Goal: Task Accomplishment & Management: Complete application form

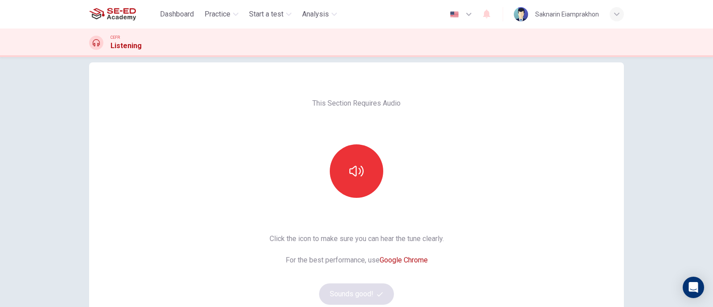
scroll to position [12, 0]
click at [345, 170] on button "button" at bounding box center [356, 171] width 53 height 53
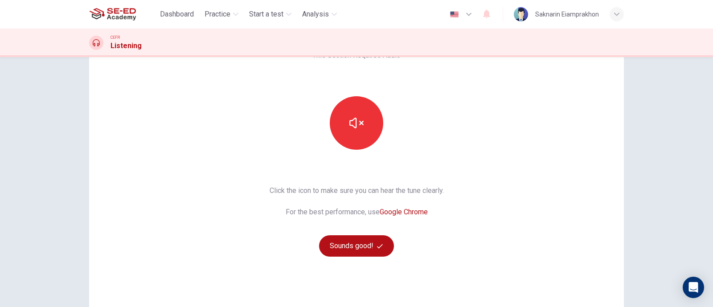
scroll to position [123, 0]
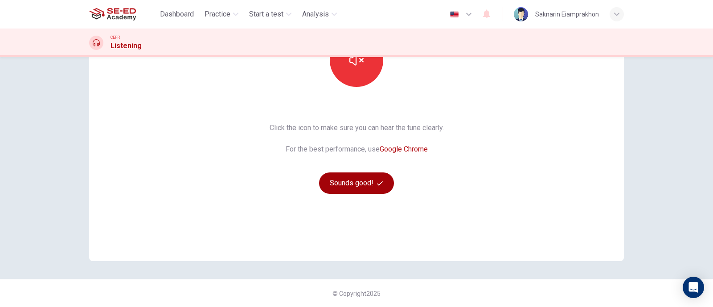
click at [356, 179] on button "Sounds good!" at bounding box center [356, 183] width 75 height 21
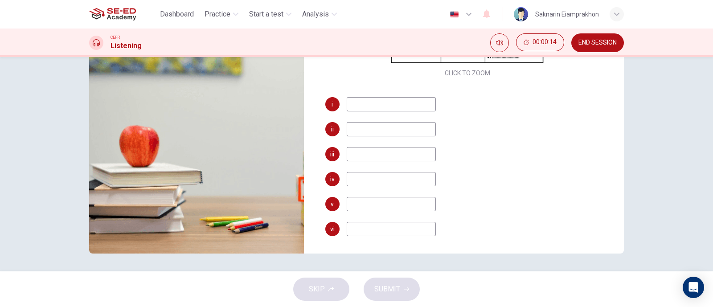
scroll to position [0, 0]
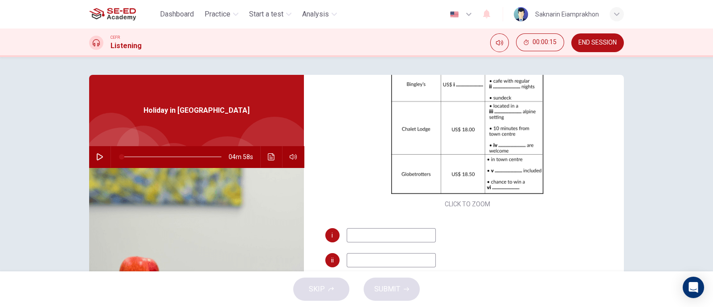
click at [96, 156] on icon "button" at bounding box center [99, 156] width 7 height 7
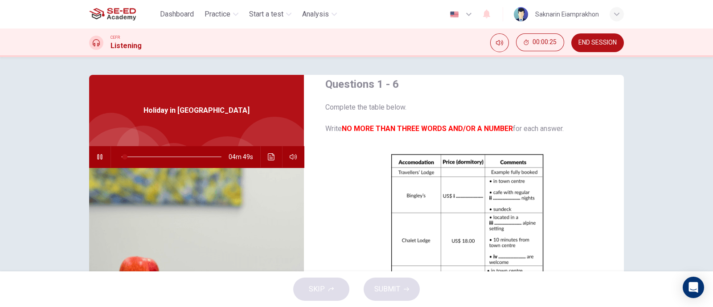
scroll to position [127, 0]
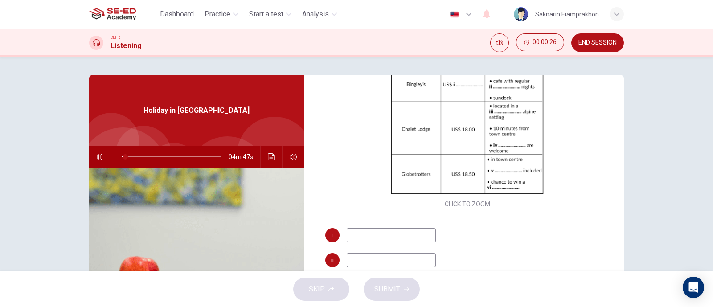
click at [384, 238] on input at bounding box center [391, 235] width 89 height 14
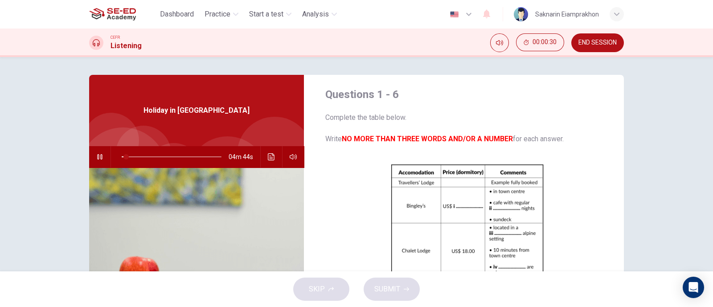
scroll to position [0, 0]
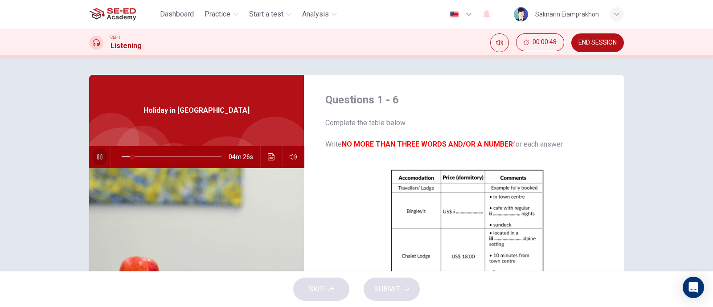
click at [98, 157] on icon "button" at bounding box center [99, 156] width 7 height 7
type input "11"
click at [600, 41] on span "END SESSION" at bounding box center [598, 42] width 38 height 7
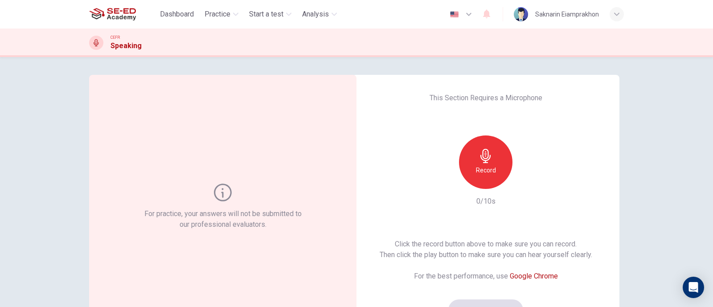
click at [485, 169] on h6 "Record" at bounding box center [486, 170] width 20 height 11
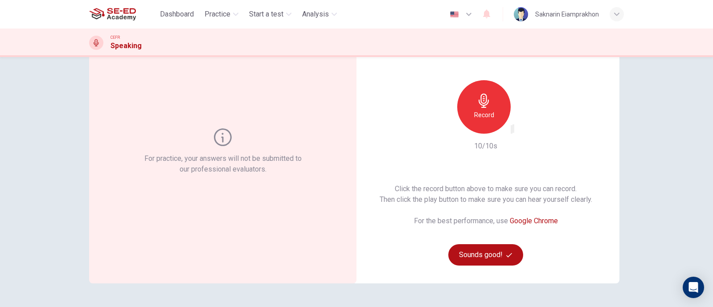
click at [512, 131] on icon "button" at bounding box center [512, 131] width 0 height 0
click at [483, 262] on button "Sounds good!" at bounding box center [485, 254] width 75 height 21
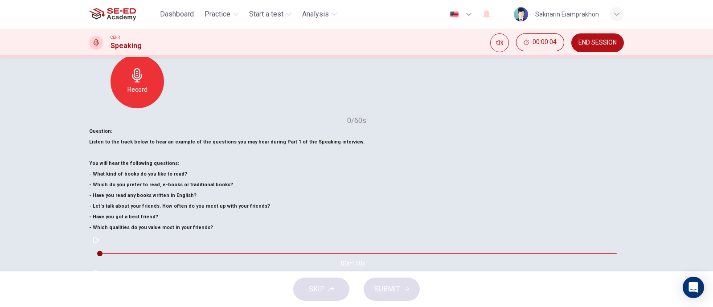
scroll to position [111, 0]
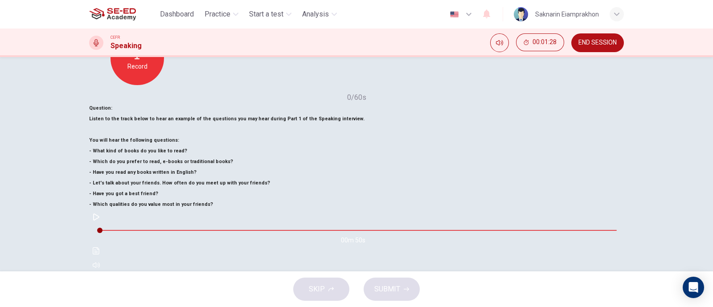
click at [392, 290] on span "SUBMIT" at bounding box center [387, 289] width 26 height 12
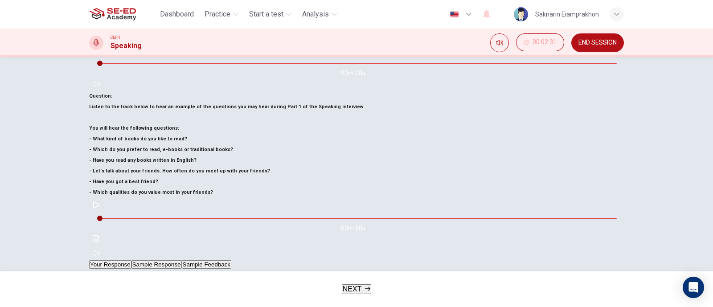
scroll to position [75, 0]
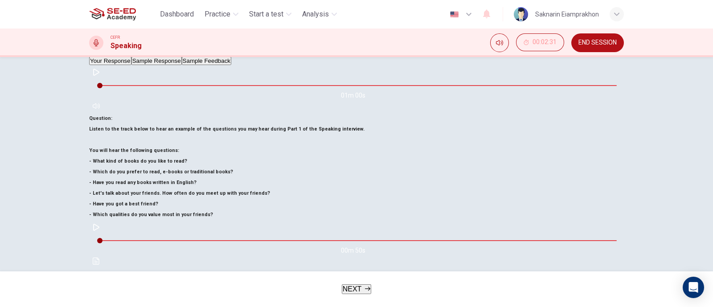
click at [100, 295] on icon "button" at bounding box center [96, 298] width 7 height 7
type input "2"
type input "0"
click at [182, 283] on button "Sample Response" at bounding box center [156, 287] width 50 height 8
click at [103, 291] on button "button" at bounding box center [96, 298] width 14 height 14
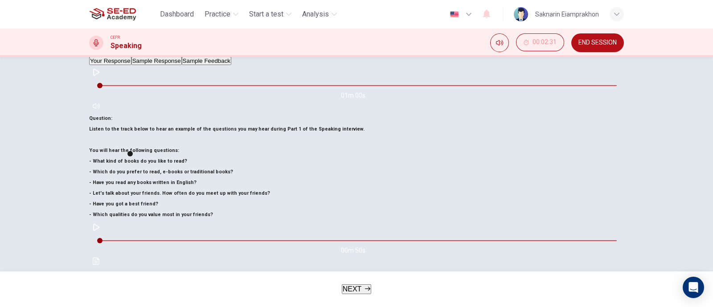
click at [99, 296] on icon "button" at bounding box center [96, 298] width 5 height 5
type input "18"
click at [231, 283] on button "Sample Feedback" at bounding box center [206, 287] width 49 height 8
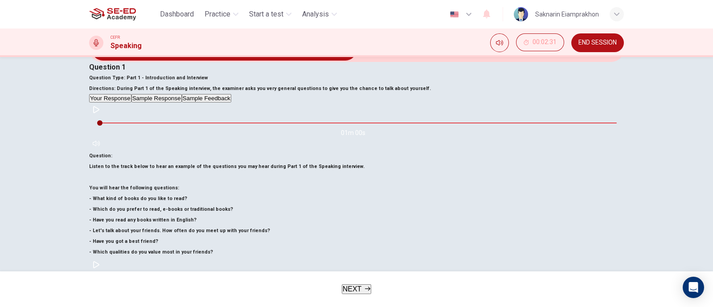
scroll to position [55, 0]
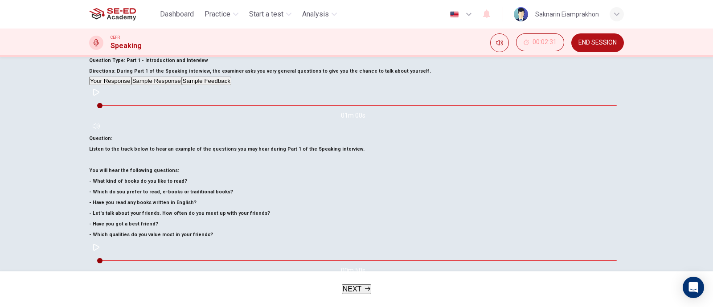
click at [370, 284] on button "NEXT" at bounding box center [357, 289] width 30 height 10
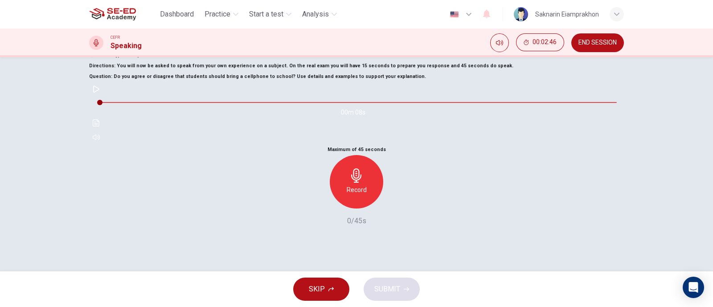
scroll to position [20, 0]
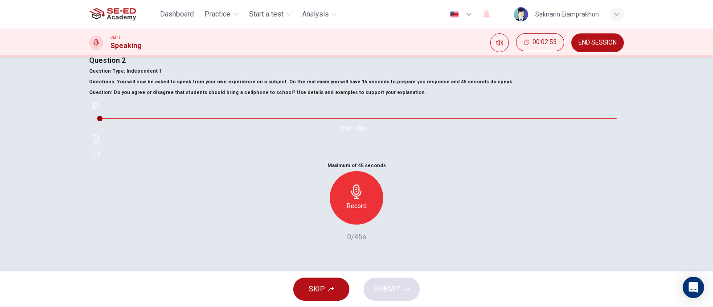
drag, startPoint x: 133, startPoint y: 149, endPoint x: 331, endPoint y: 150, distance: 198.4
click at [296, 95] on span "Do you agree or disagree that students should bring a cellphone to school?" at bounding box center [205, 93] width 182 height 6
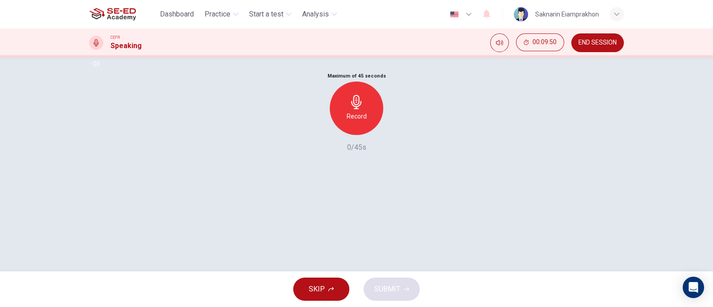
scroll to position [111, 0]
click at [355, 107] on icon "button" at bounding box center [356, 100] width 10 height 14
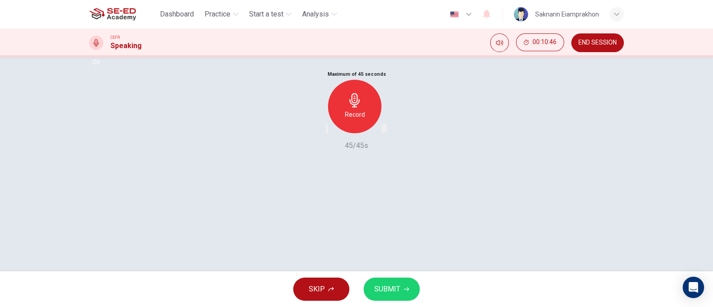
click at [398, 292] on span "SUBMIT" at bounding box center [387, 289] width 26 height 12
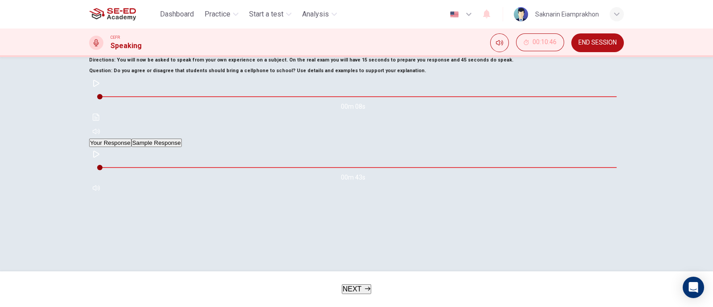
scroll to position [55, 0]
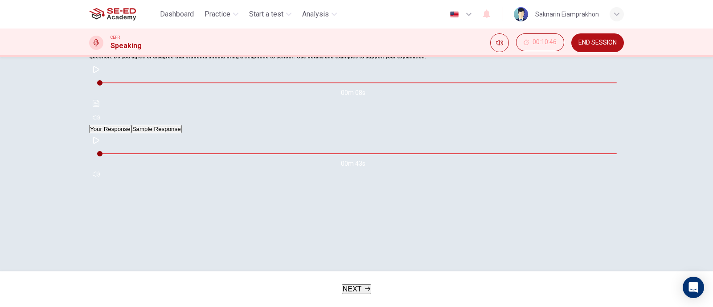
click at [100, 144] on icon "button" at bounding box center [96, 140] width 7 height 7
type input "2"
type input "0"
click at [181, 133] on button "Sample Response" at bounding box center [156, 129] width 50 height 8
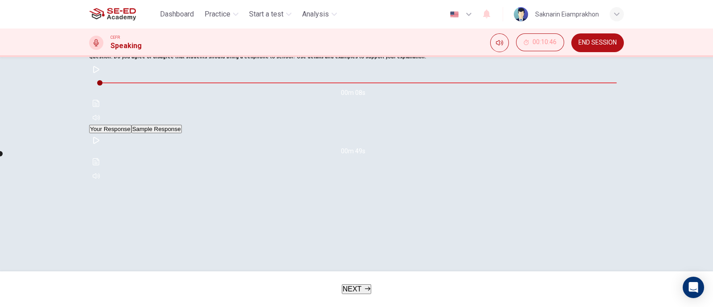
click at [100, 144] on icon "button" at bounding box center [96, 140] width 7 height 7
type input "2"
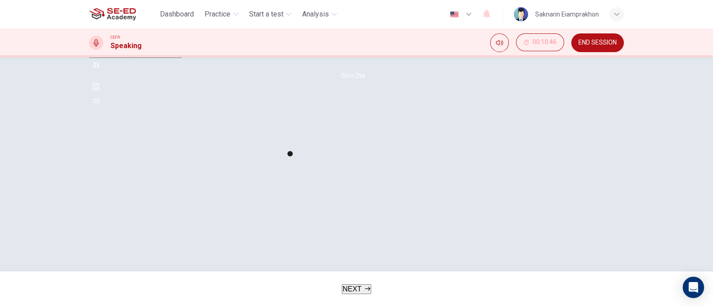
scroll to position [131, 0]
type input "45"
click at [351, 288] on span "NEXT" at bounding box center [352, 289] width 19 height 8
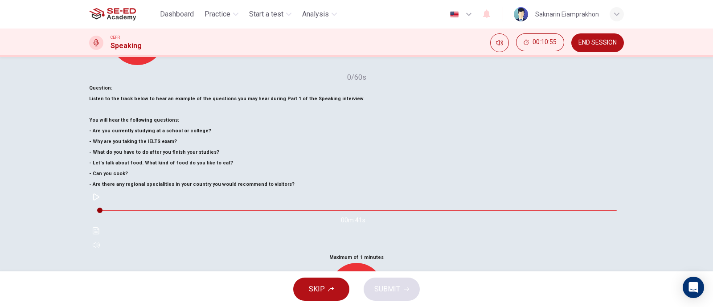
scroll to position [75, 0]
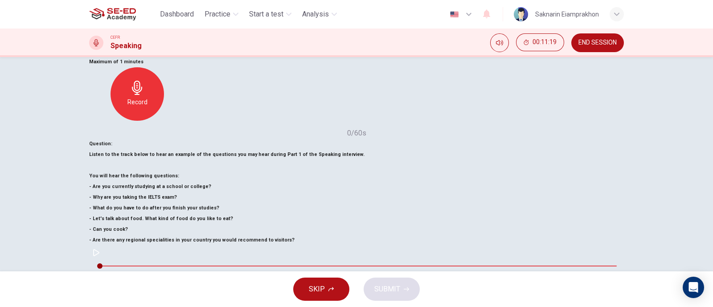
click at [324, 285] on span "SKIP" at bounding box center [317, 289] width 16 height 12
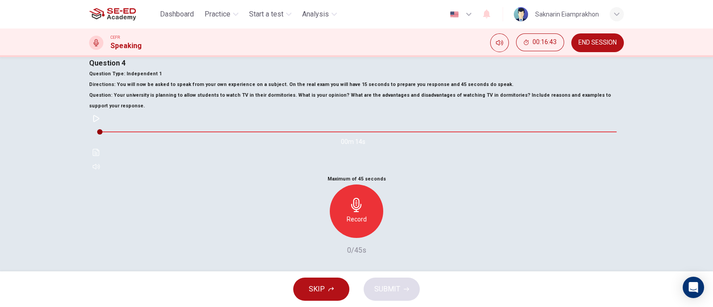
scroll to position [111, 0]
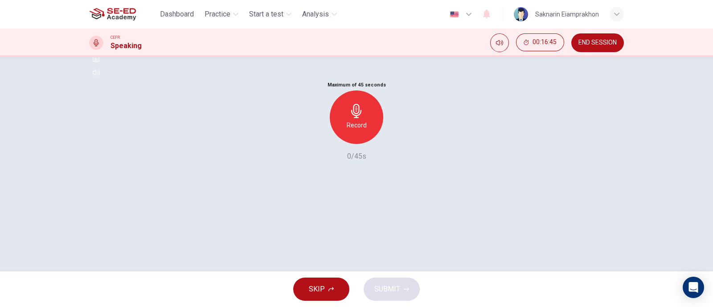
click at [350, 118] on icon "button" at bounding box center [356, 111] width 14 height 14
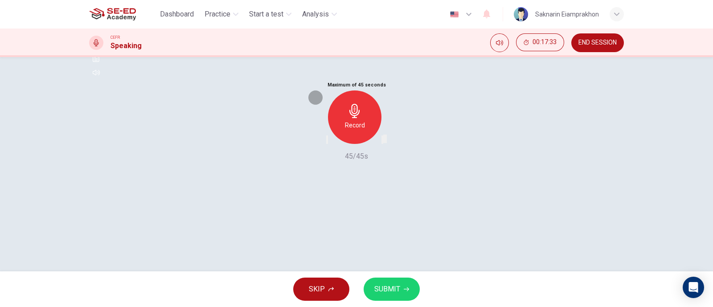
click at [391, 150] on icon "button" at bounding box center [388, 147] width 5 height 6
click at [387, 290] on span "SUBMIT" at bounding box center [387, 289] width 26 height 12
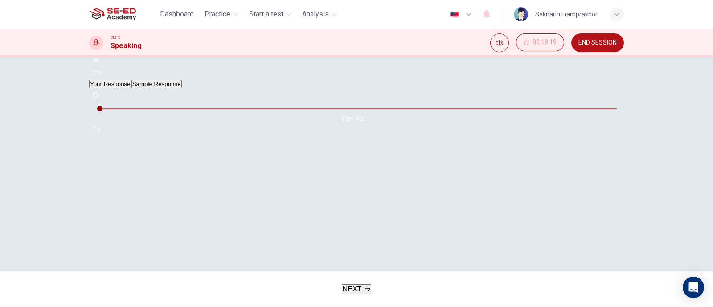
scroll to position [131, 0]
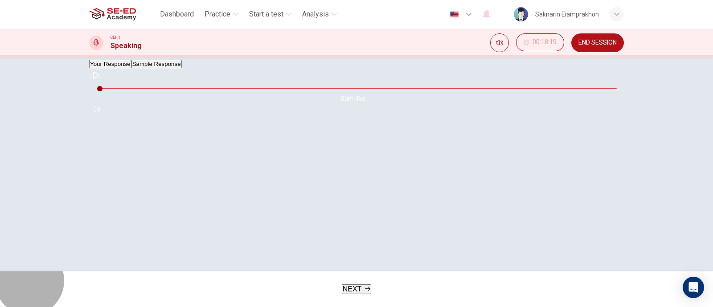
click at [356, 287] on span "NEXT" at bounding box center [352, 289] width 19 height 8
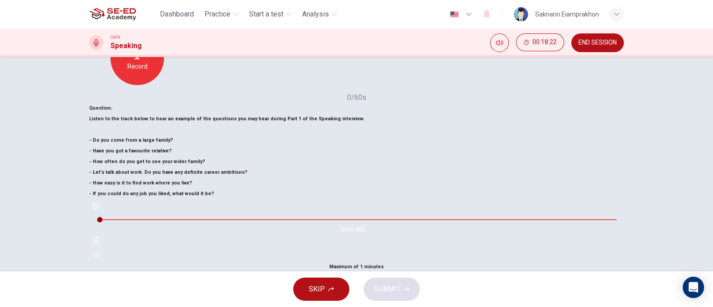
scroll to position [55, 0]
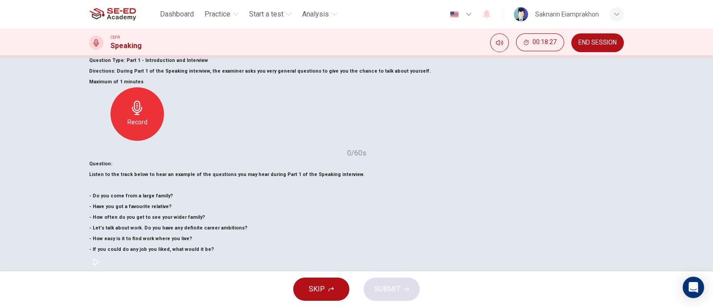
click at [99, 262] on icon "button" at bounding box center [96, 262] width 6 height 7
click at [99, 262] on icon "button" at bounding box center [96, 261] width 5 height 5
click at [325, 288] on button "SKIP" at bounding box center [321, 289] width 56 height 23
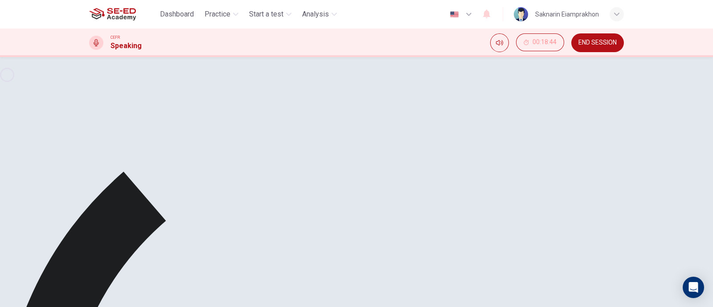
type input "2"
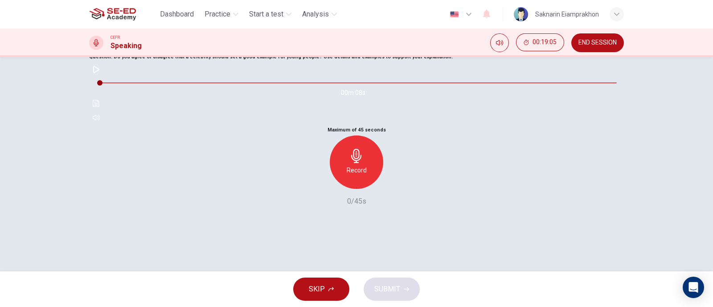
drag, startPoint x: 405, startPoint y: 111, endPoint x: 322, endPoint y: 116, distance: 83.0
click at [322, 60] on span "Do you agree or disagree that a celebrity should set a good example for young p…" at bounding box center [218, 57] width 209 height 6
drag, startPoint x: 132, startPoint y: 112, endPoint x: 405, endPoint y: 112, distance: 272.8
click at [405, 62] on h6 "Question : Do you agree or disagree that a celebrity should set a good example …" at bounding box center [356, 57] width 535 height 11
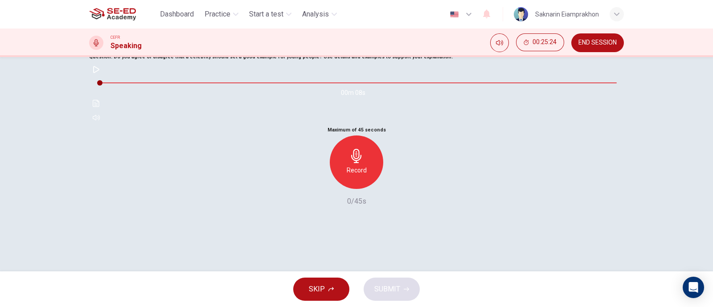
click at [358, 163] on icon "button" at bounding box center [356, 156] width 14 height 14
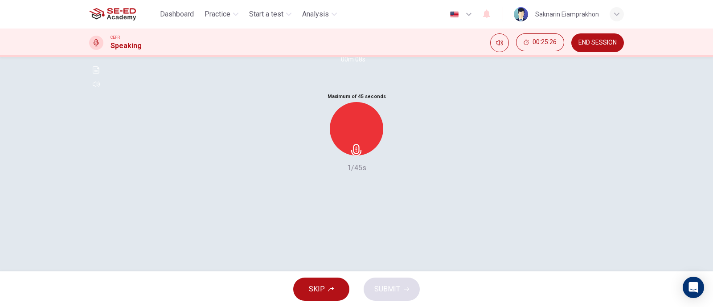
scroll to position [111, 0]
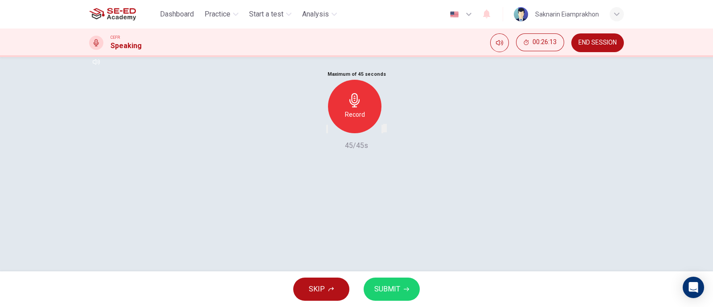
click at [400, 290] on button "SUBMIT" at bounding box center [392, 289] width 56 height 23
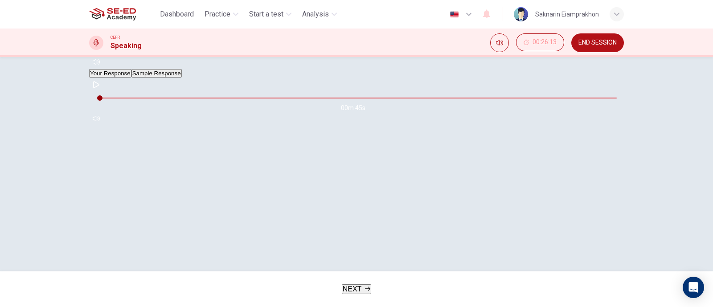
click at [345, 288] on span "NEXT" at bounding box center [352, 289] width 19 height 8
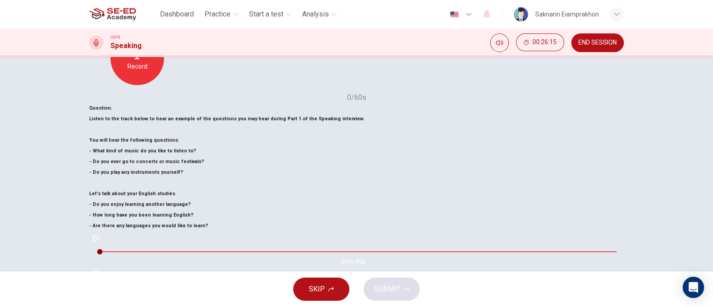
click at [590, 41] on span "END SESSION" at bounding box center [598, 42] width 38 height 7
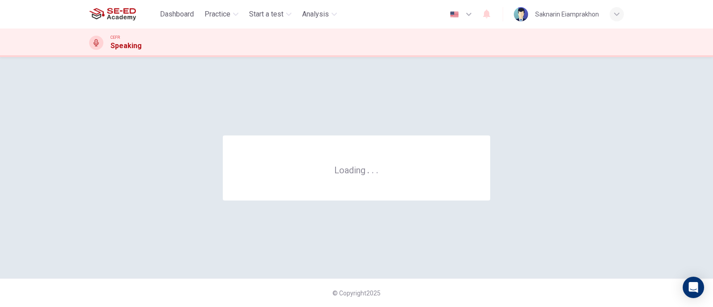
scroll to position [0, 0]
